Goal: Information Seeking & Learning: Learn about a topic

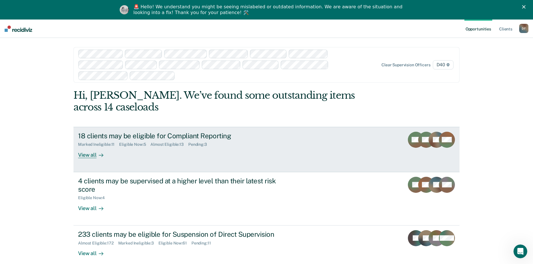
click at [87, 147] on div "View all" at bounding box center [94, 152] width 32 height 11
